Goal: Task Accomplishment & Management: Use online tool/utility

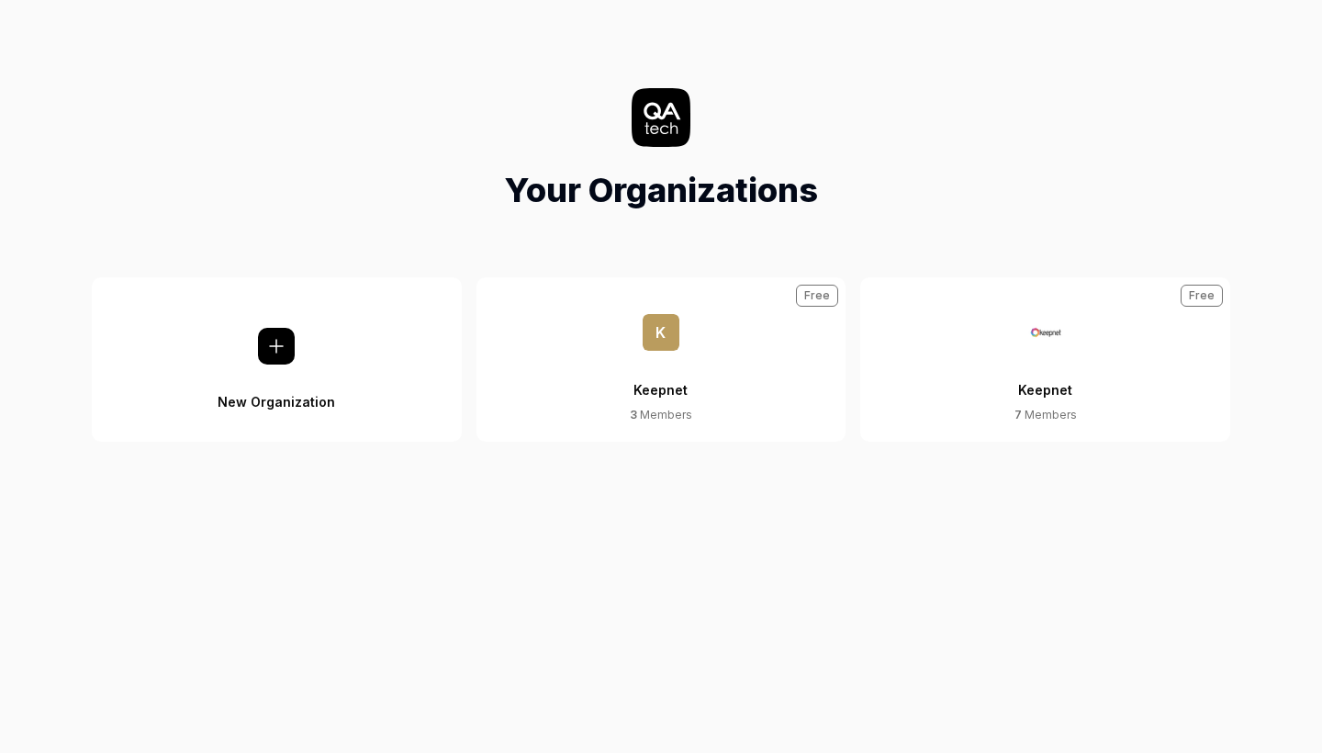
click at [1059, 348] on img at bounding box center [1045, 332] width 37 height 37
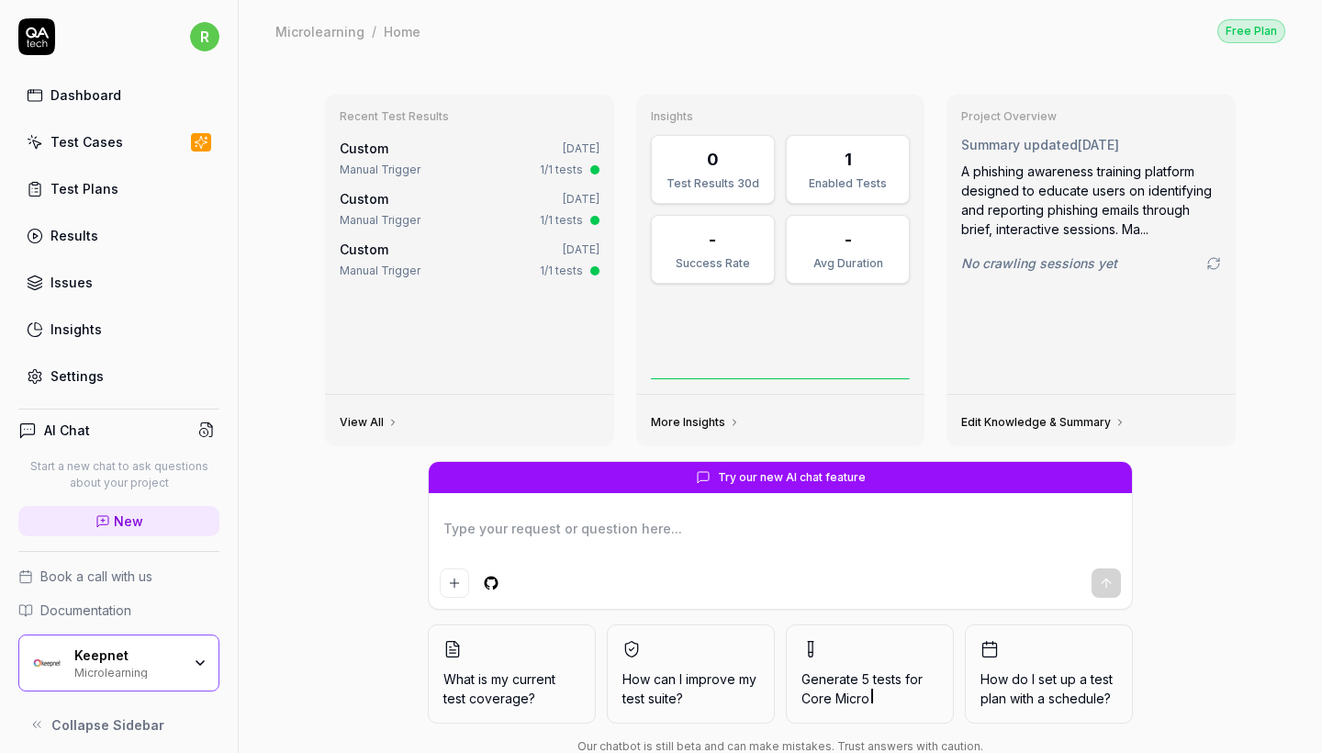
click at [144, 131] on link "Test Cases" at bounding box center [118, 142] width 201 height 36
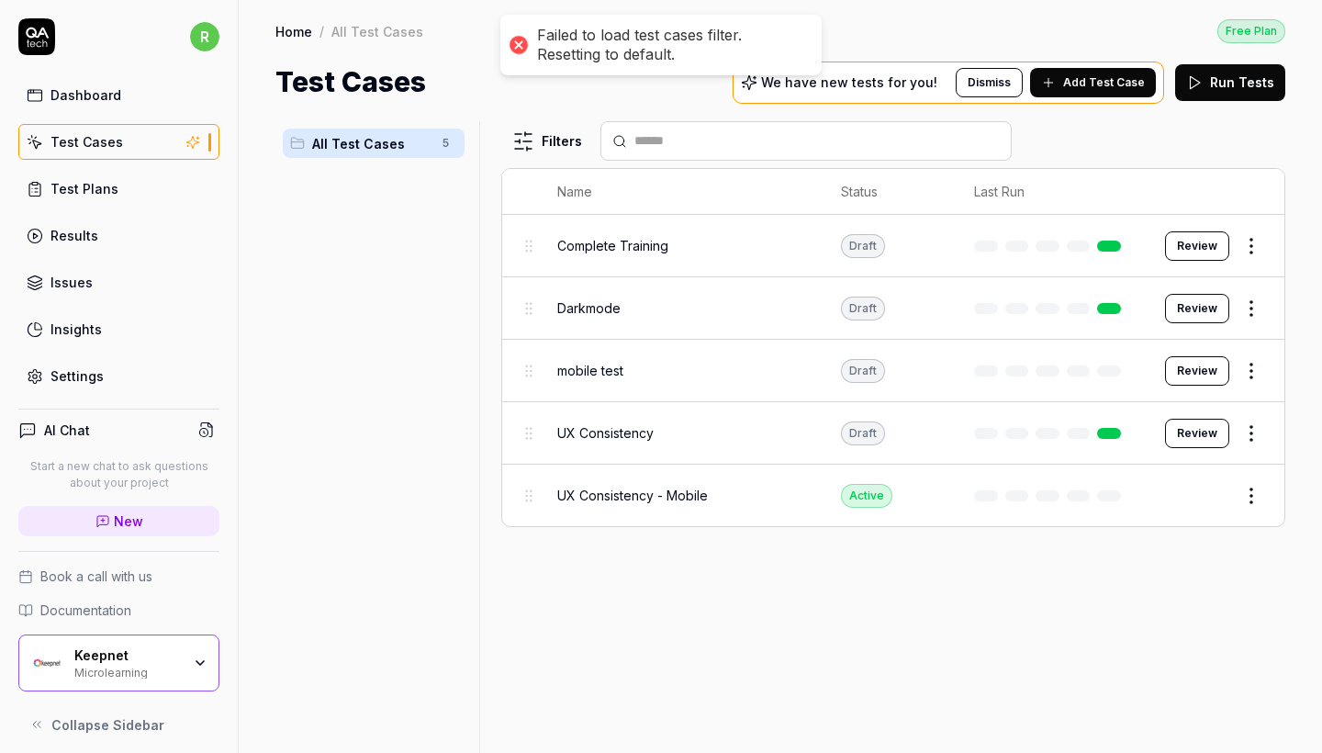
click at [174, 666] on div "Microlearning" at bounding box center [127, 671] width 107 height 15
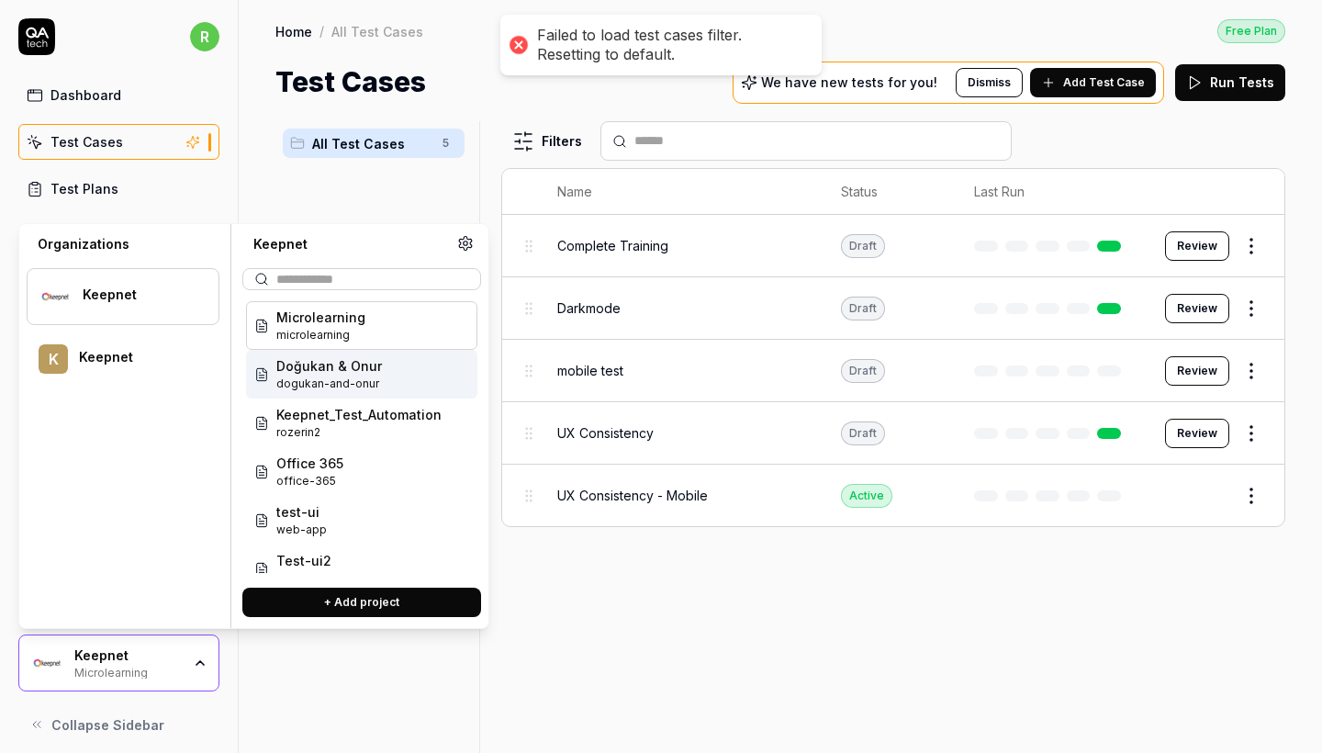
click at [398, 425] on span "rozerin2" at bounding box center [358, 432] width 165 height 17
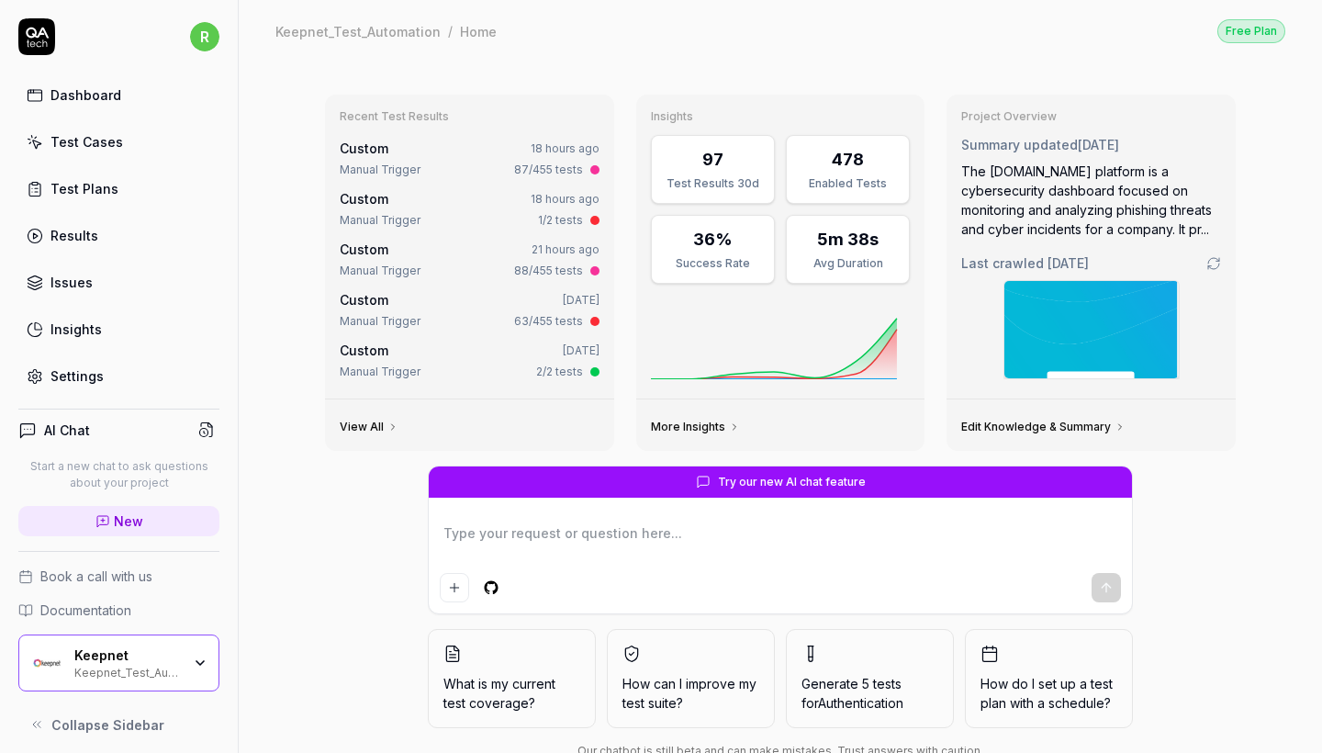
click at [161, 145] on link "Test Cases" at bounding box center [118, 142] width 201 height 36
type textarea "*"
click at [127, 120] on div "Dashboard Test Cases Test Plans Results Issues Insights Settings" at bounding box center [118, 235] width 201 height 317
click at [109, 155] on link "Test Cases" at bounding box center [118, 142] width 201 height 36
type textarea "*"
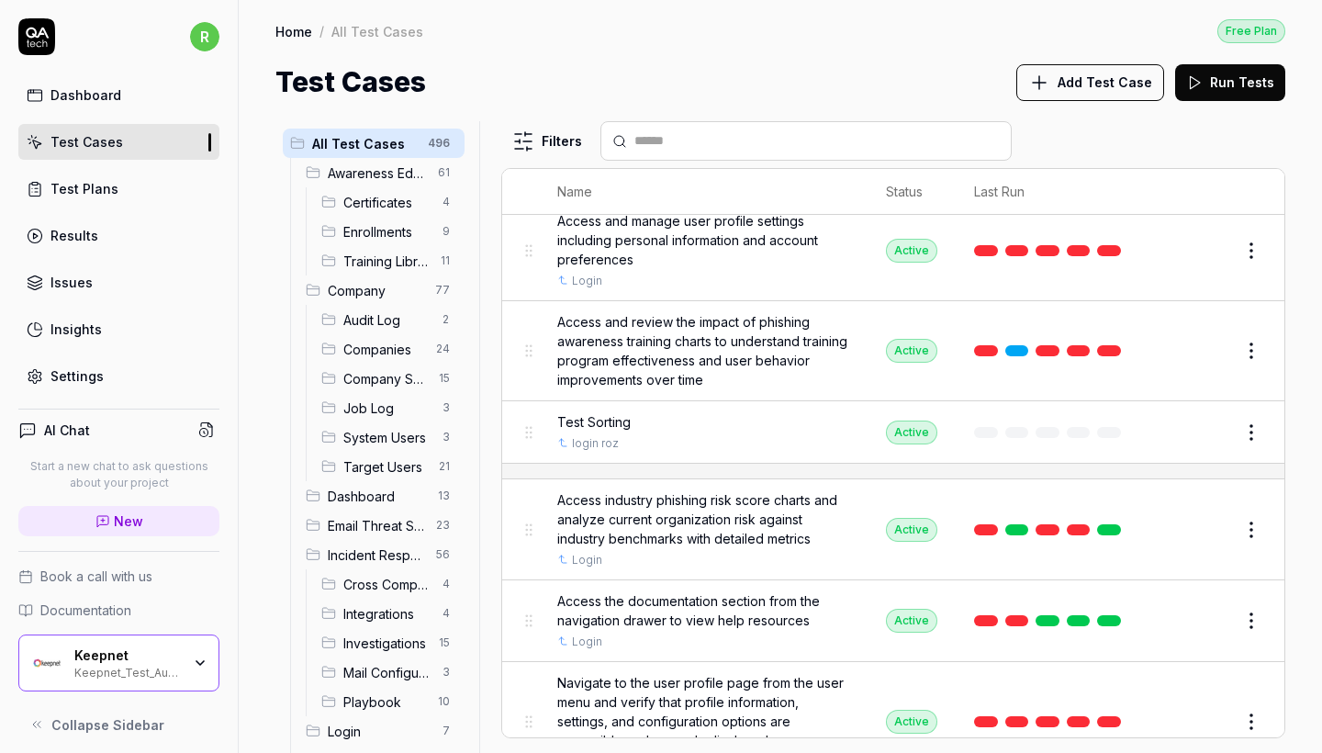
scroll to position [358, 0]
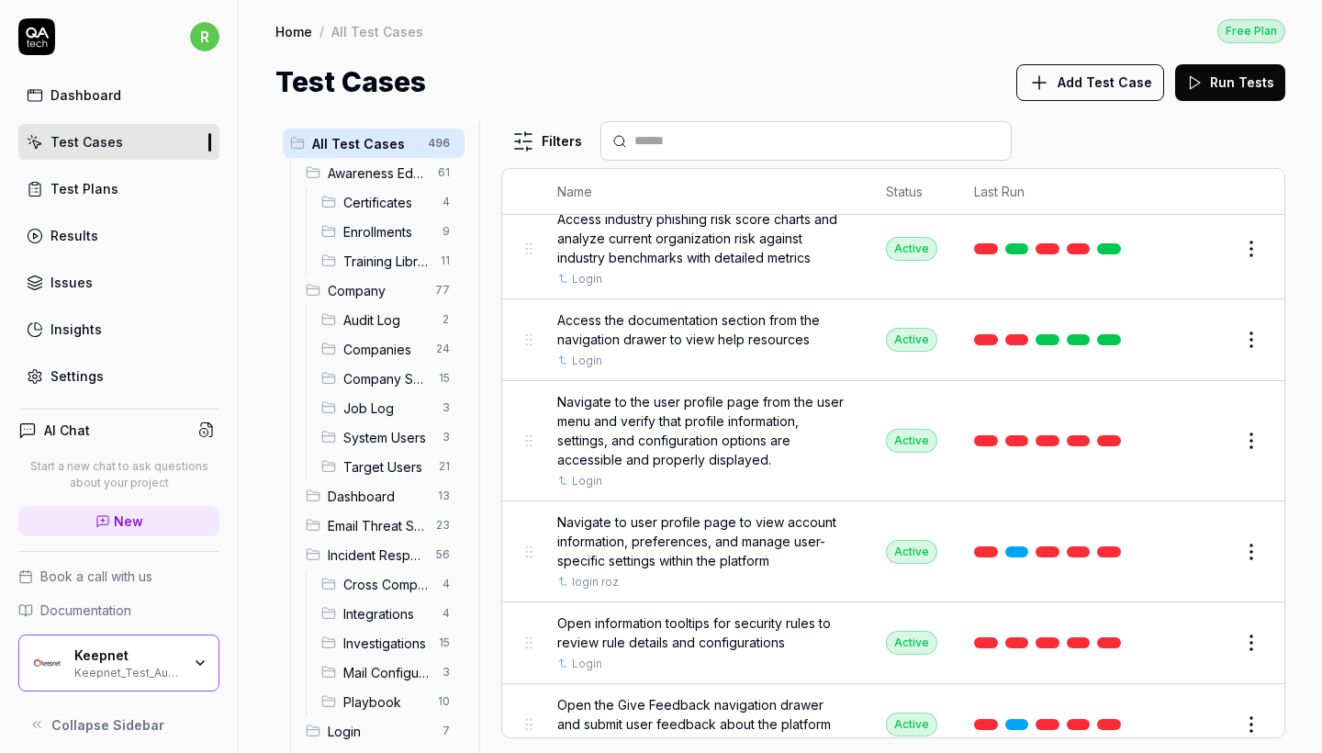
click at [1160, 82] on button "Run Tests" at bounding box center [1230, 82] width 110 height 37
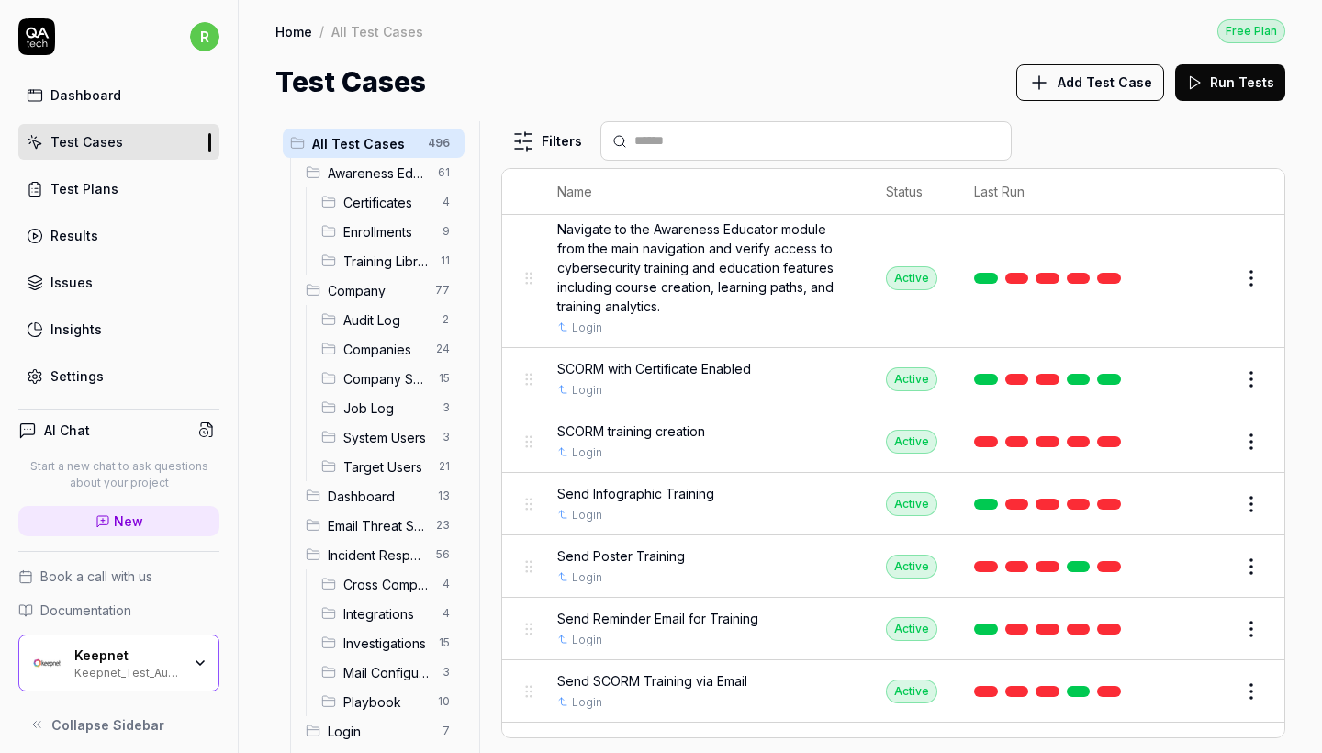
scroll to position [0, 0]
